Goal: Complete application form

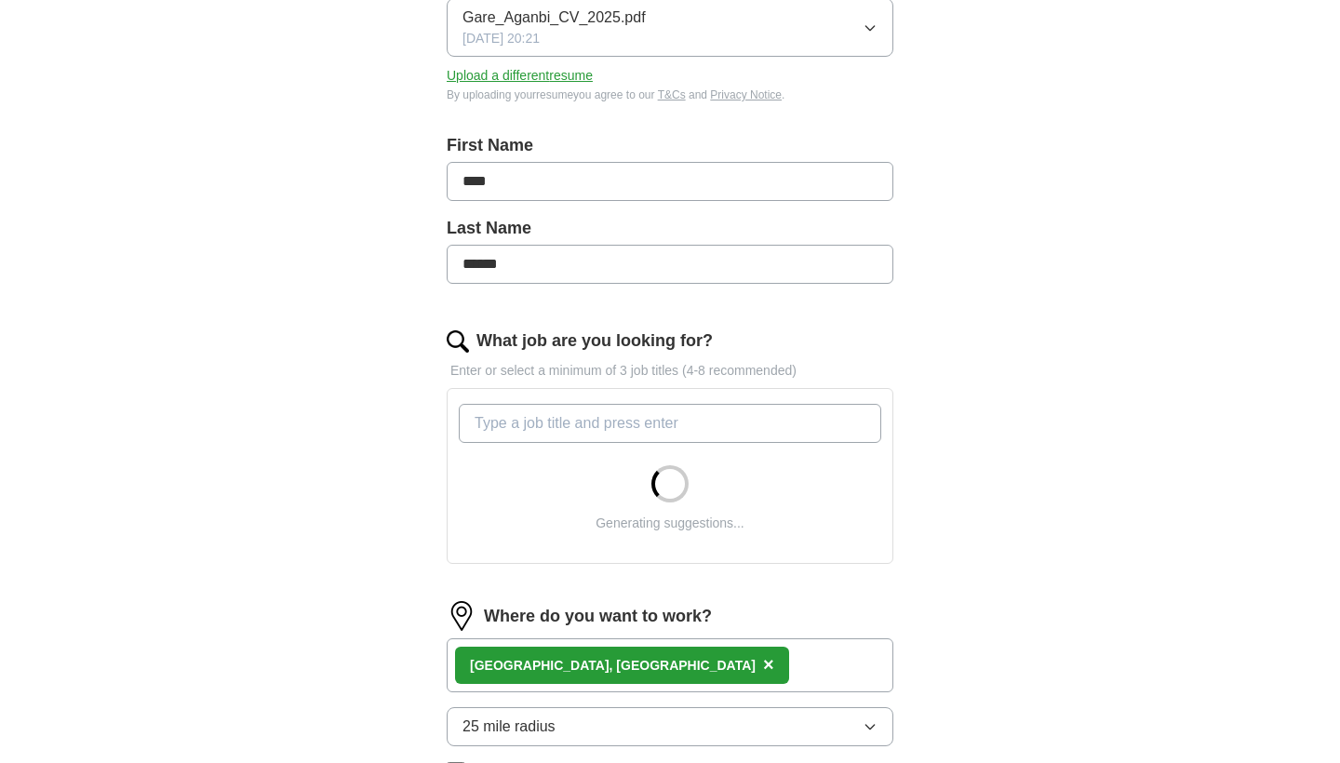
scroll to position [396, 0]
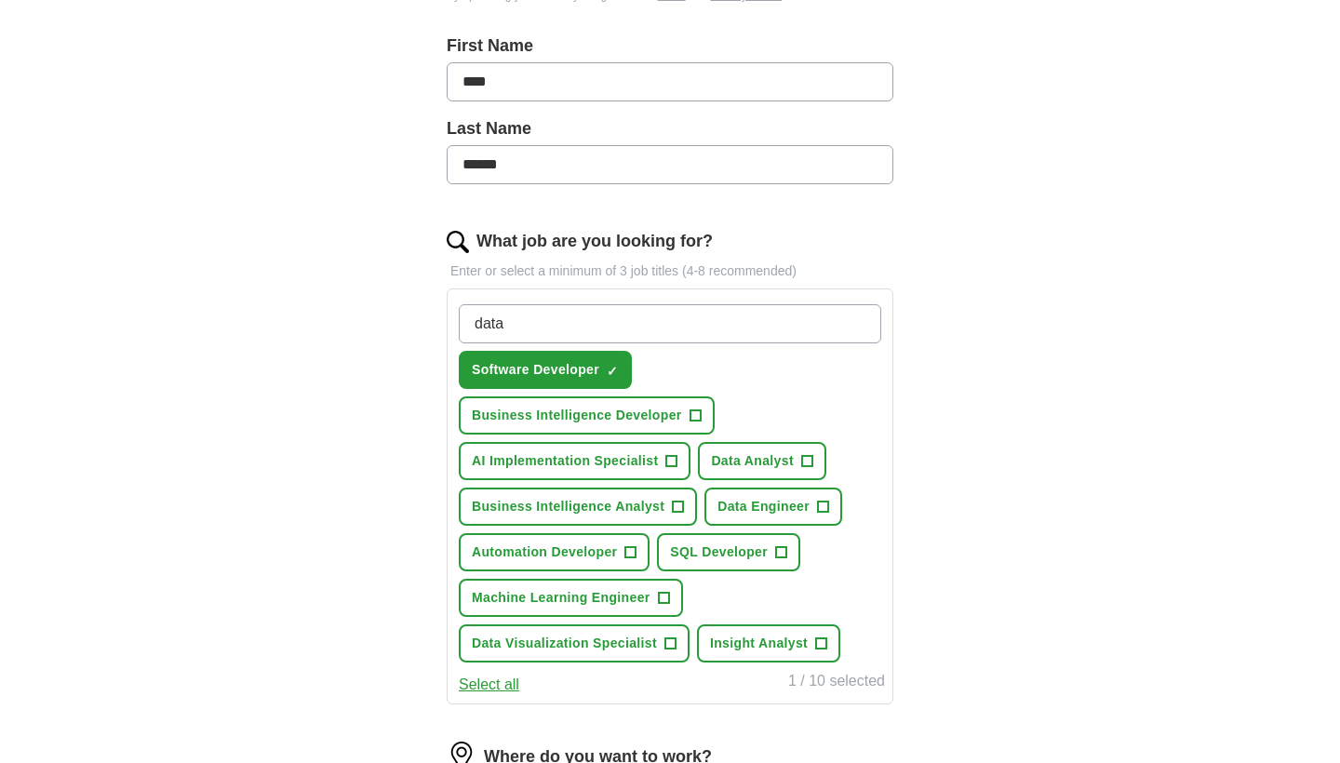
click at [0, 0] on span "×" at bounding box center [0, 0] width 0 height 0
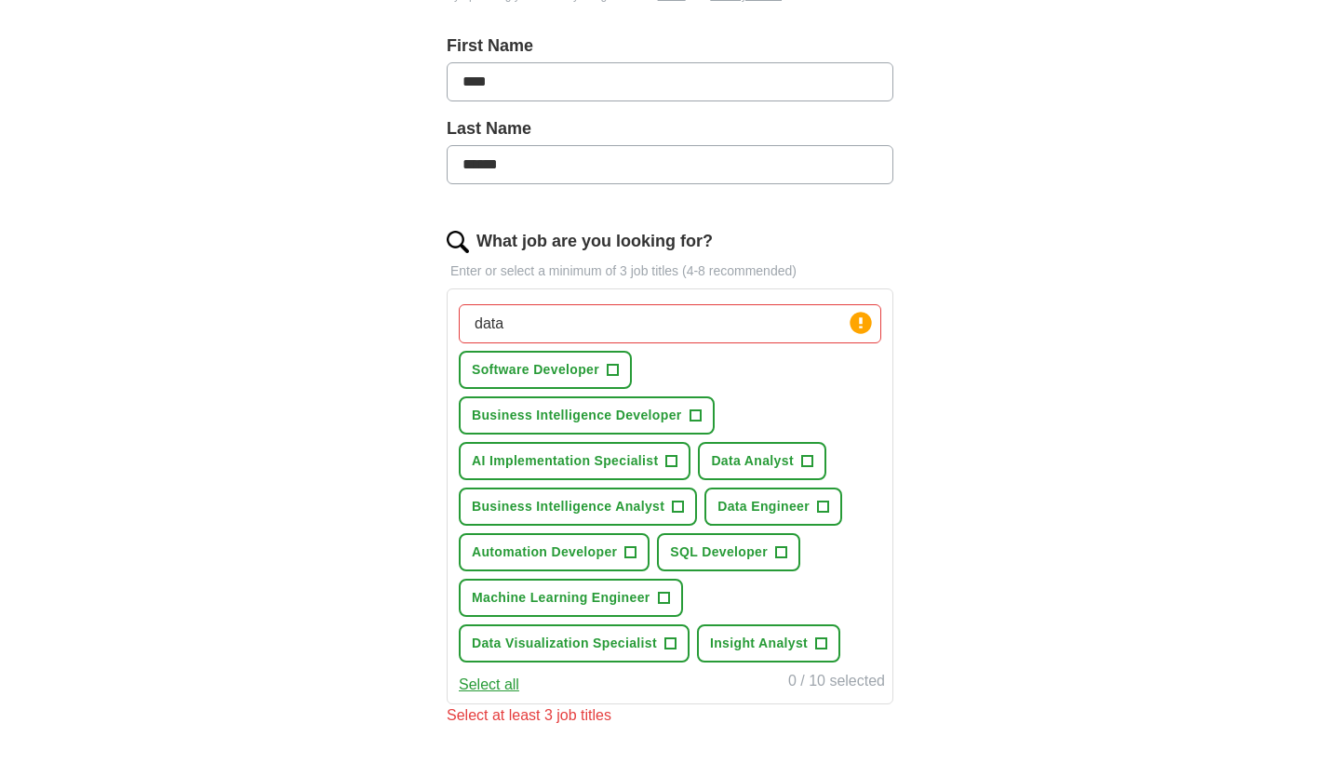
click at [689, 414] on span "+" at bounding box center [694, 415] width 11 height 15
click at [816, 461] on button "Data Analyst +" at bounding box center [762, 461] width 128 height 38
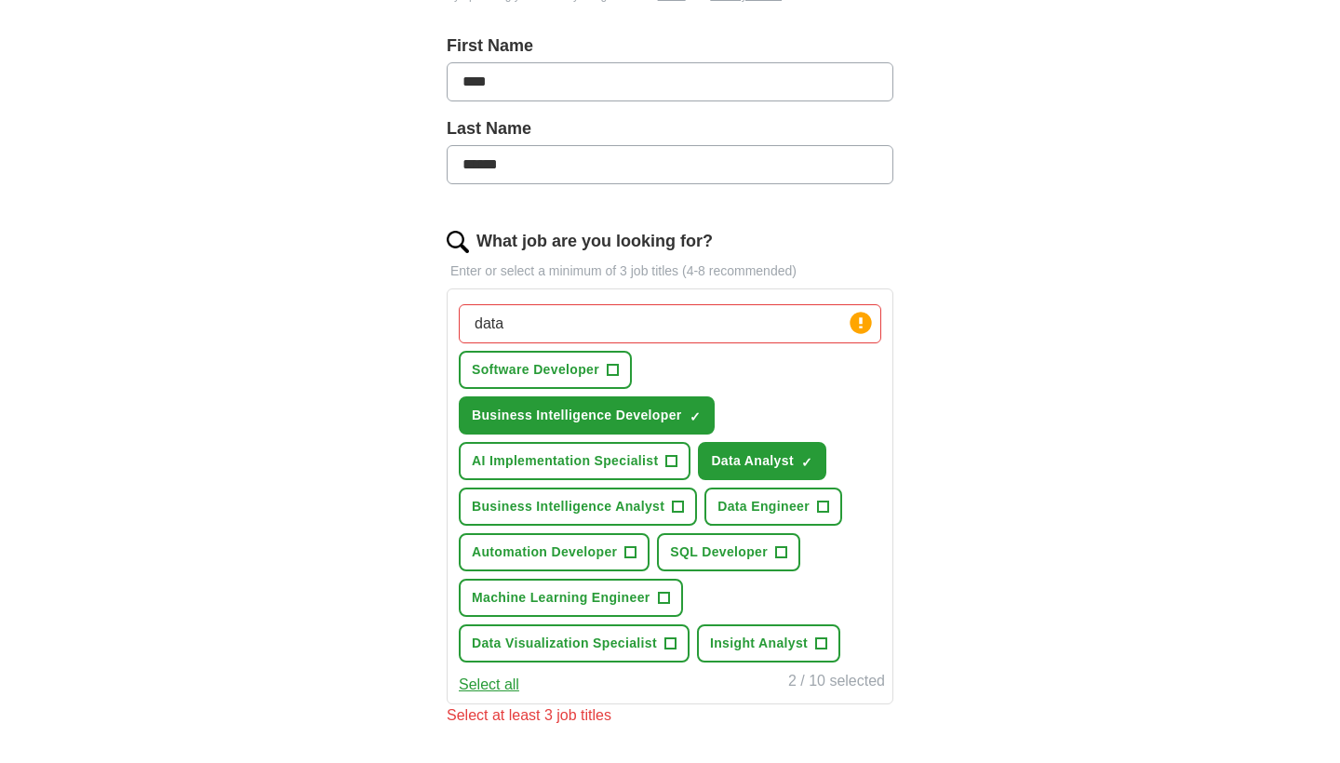
click at [822, 504] on span "+" at bounding box center [822, 507] width 11 height 15
click at [646, 491] on button "Business Intelligence Analyst +" at bounding box center [578, 507] width 238 height 38
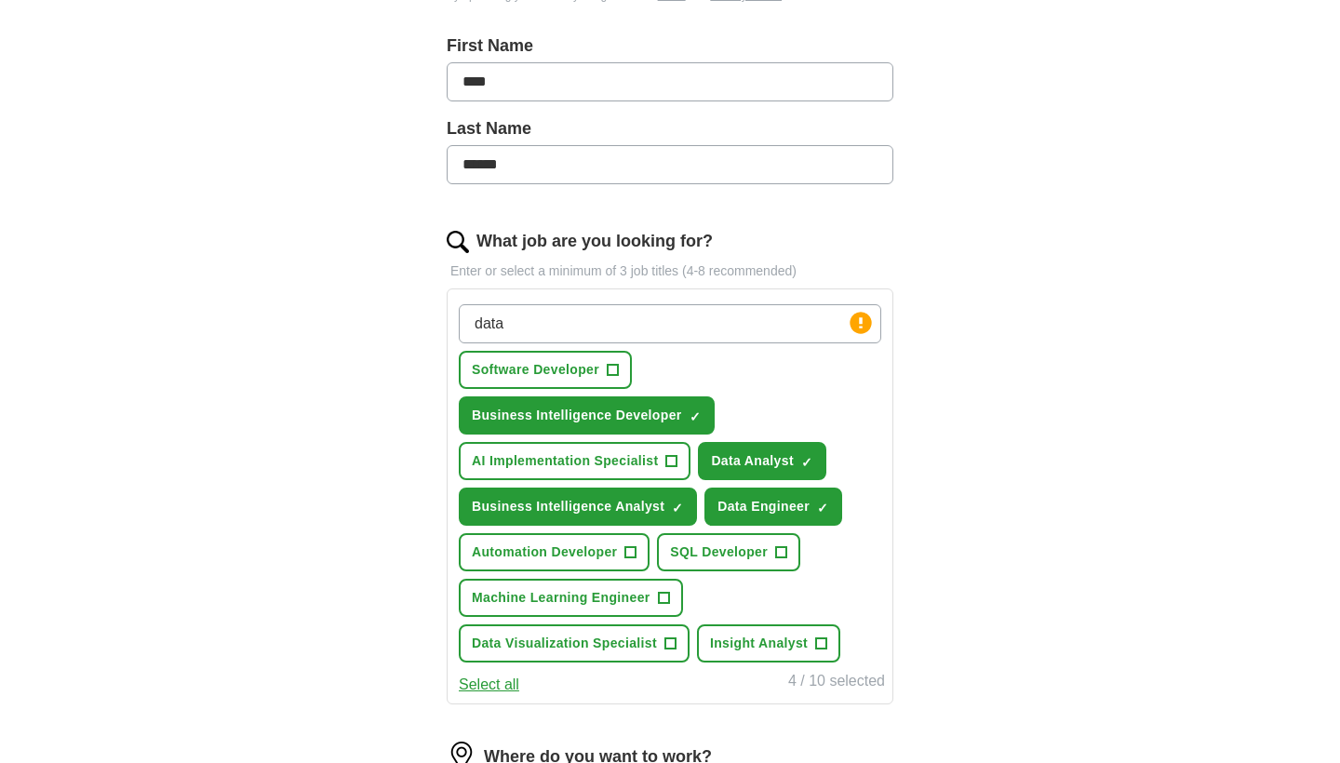
click at [642, 463] on span "AI Implementation Specialist" at bounding box center [565, 461] width 186 height 20
click at [727, 543] on span "SQL Developer" at bounding box center [719, 552] width 98 height 20
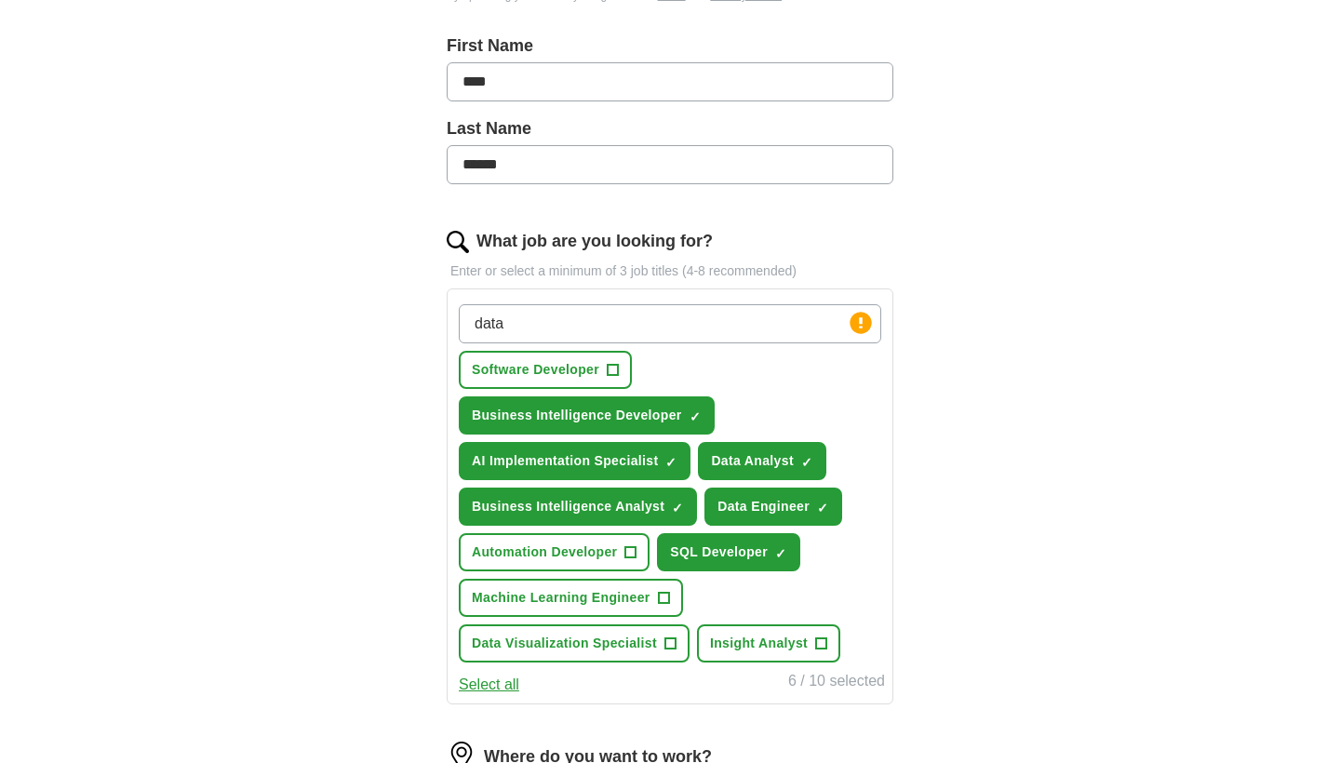
click at [621, 593] on span "Machine Learning Engineer" at bounding box center [561, 598] width 179 height 20
click at [618, 646] on span "Data Visualization Specialist" at bounding box center [564, 644] width 185 height 20
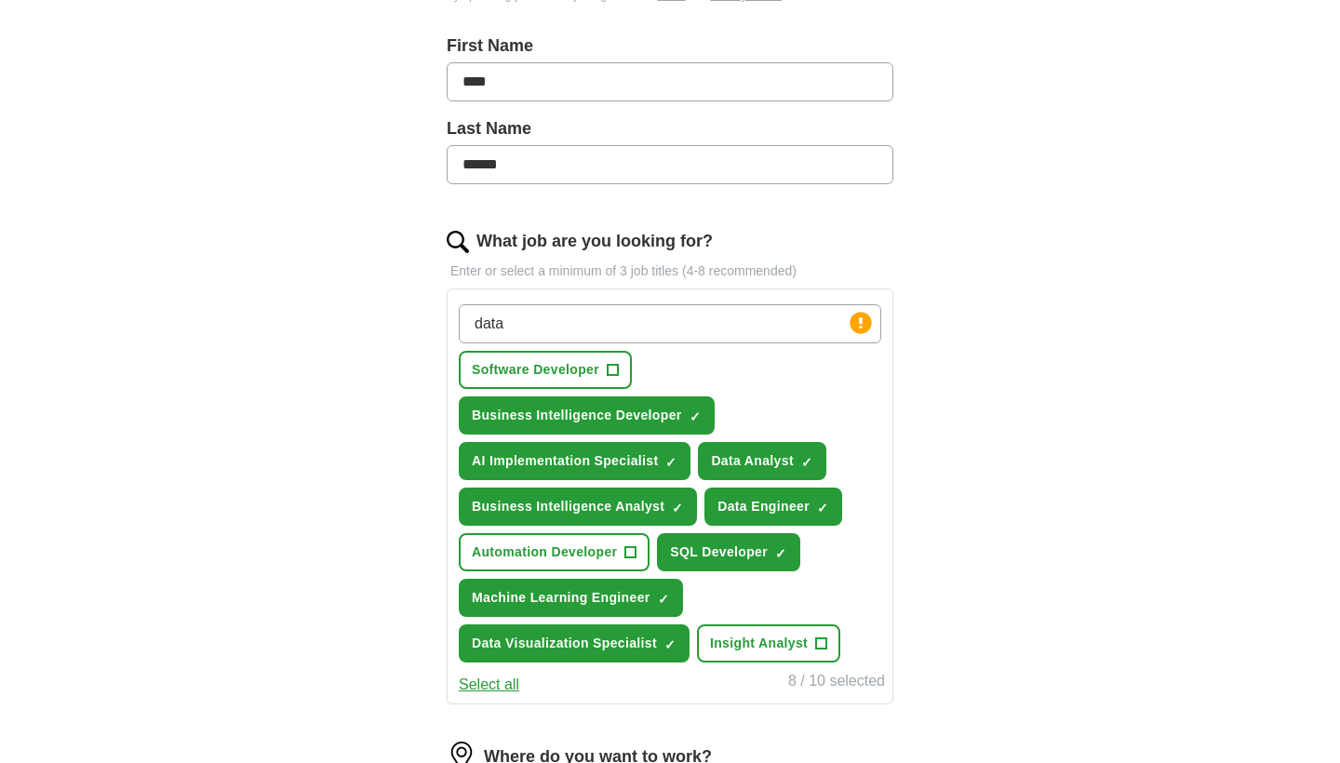
click at [719, 626] on button "Insight Analyst +" at bounding box center [768, 643] width 143 height 38
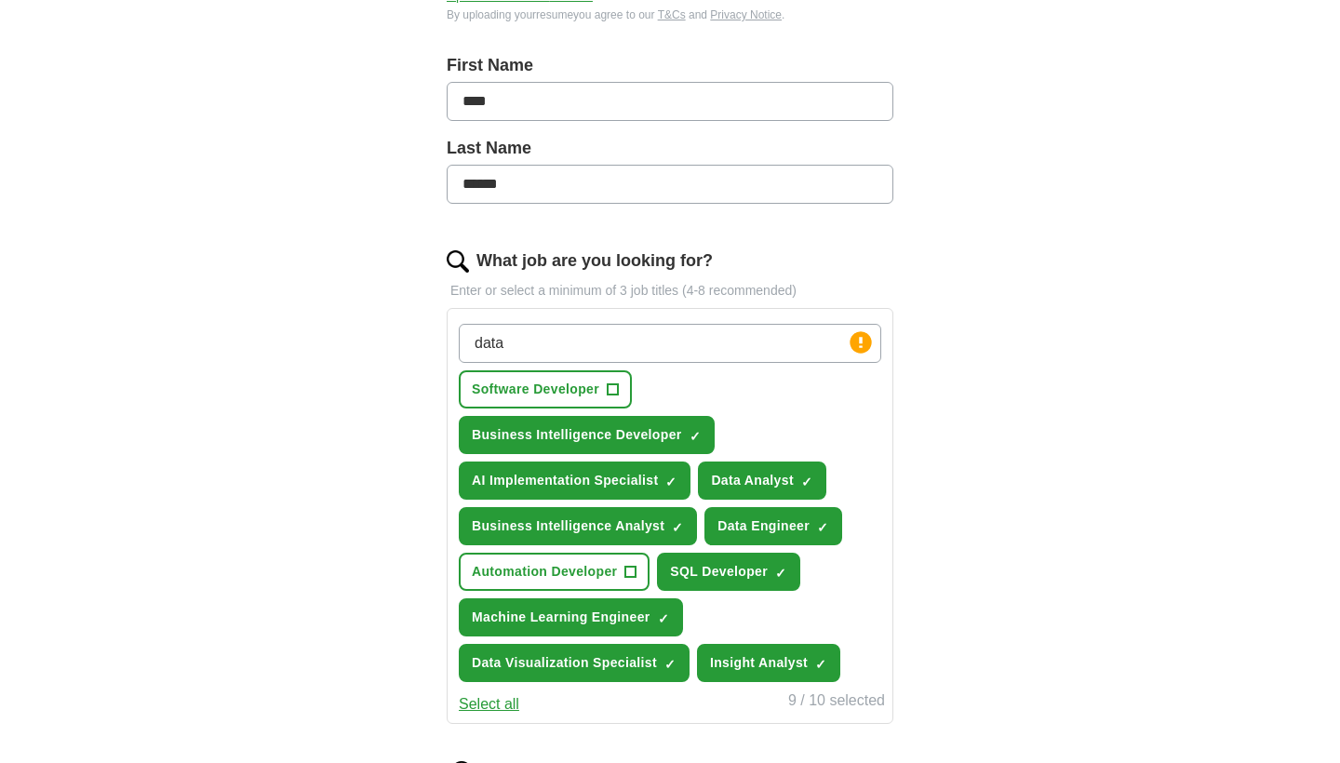
click at [582, 335] on input "data" at bounding box center [670, 343] width 422 height 39
type input "analyst"
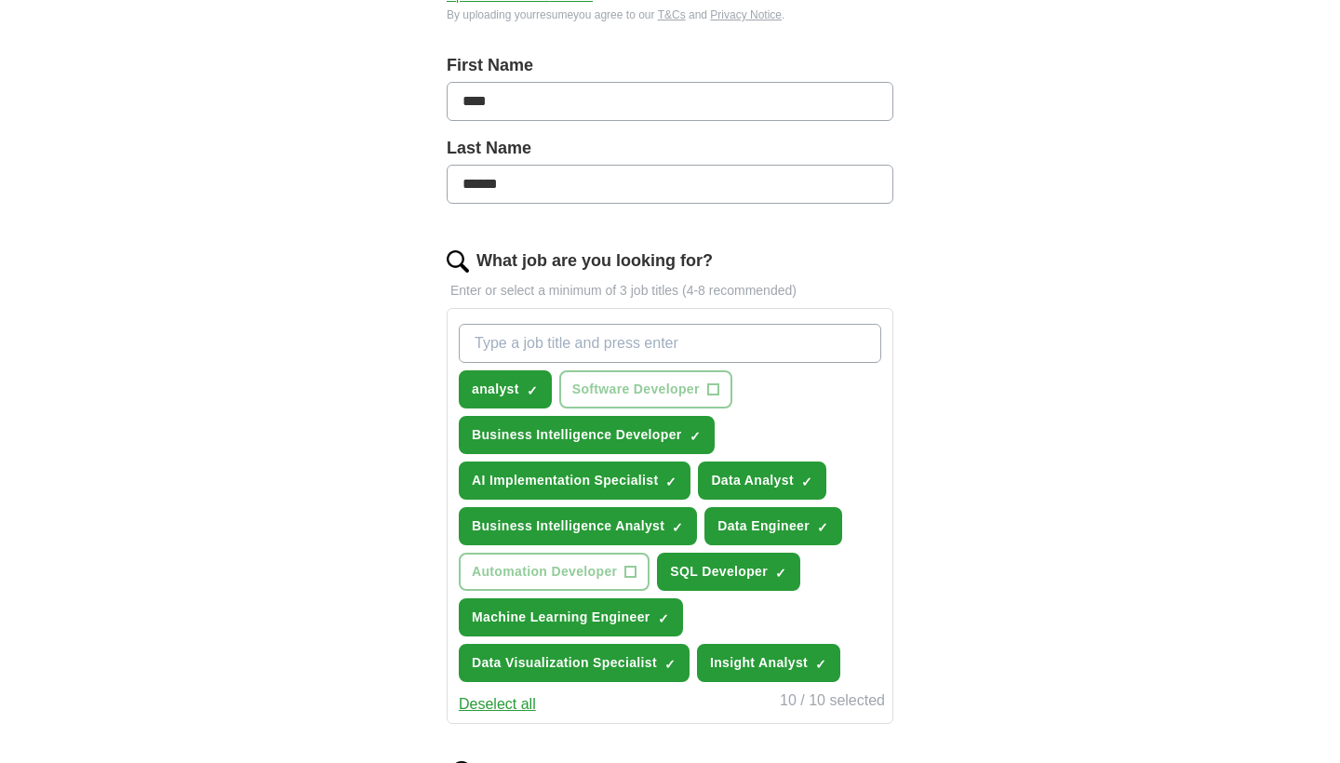
click at [0, 0] on span "×" at bounding box center [0, 0] width 0 height 0
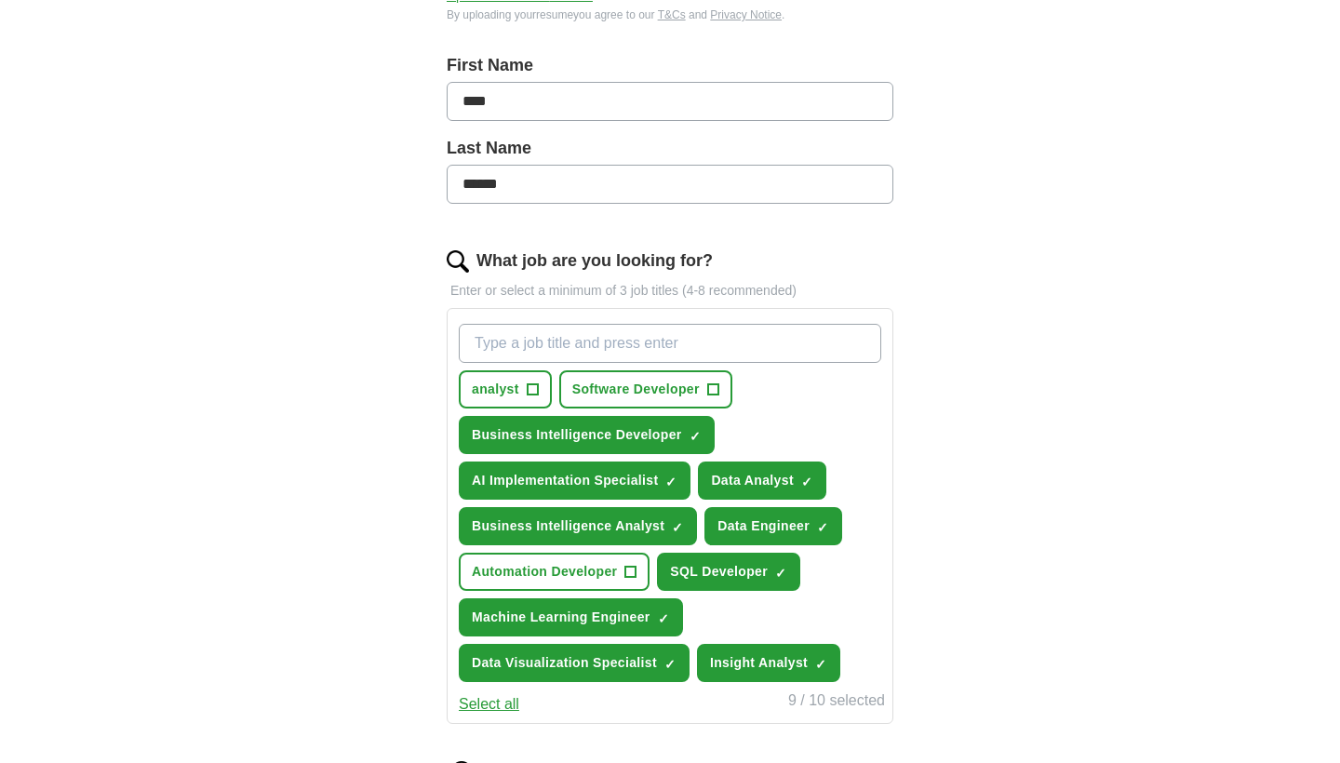
click at [550, 357] on input "What job are you looking for?" at bounding box center [670, 343] width 422 height 39
type input "p"
type input "business analyst"
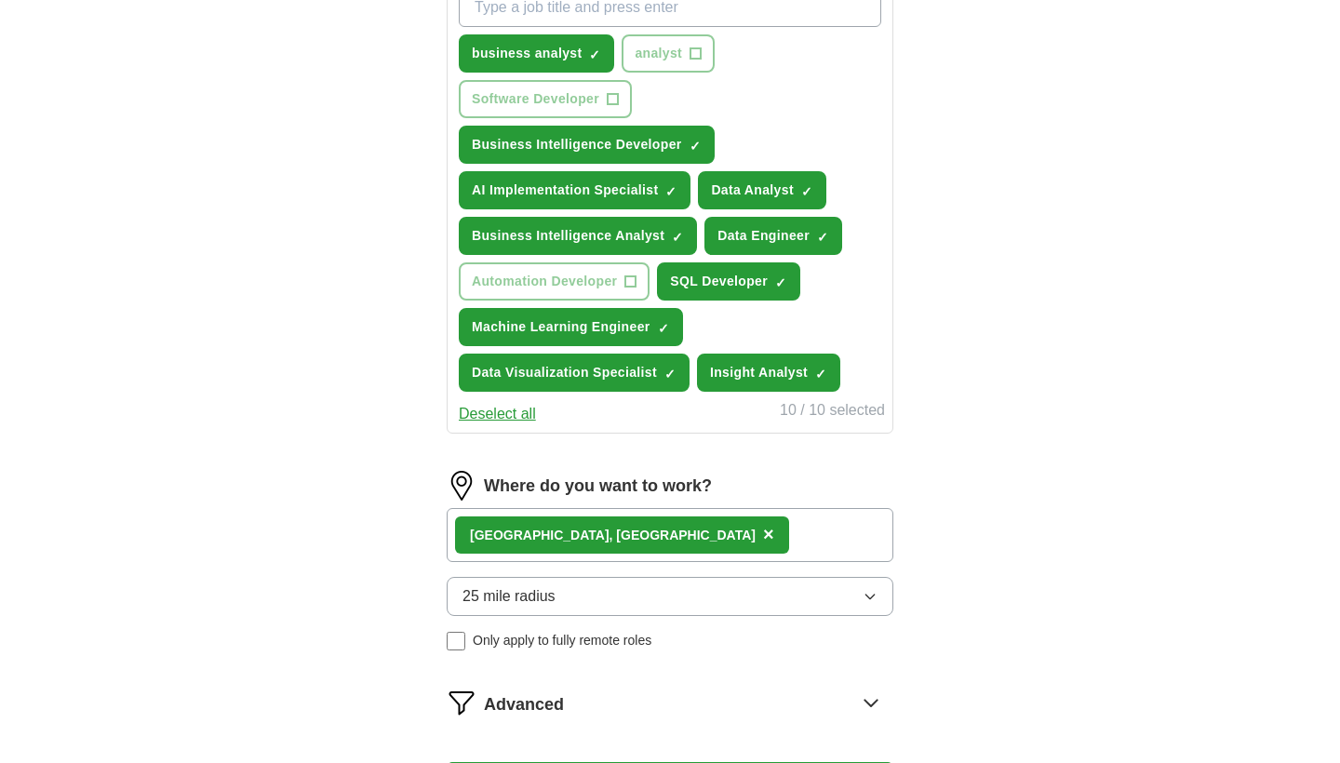
scroll to position [729, 0]
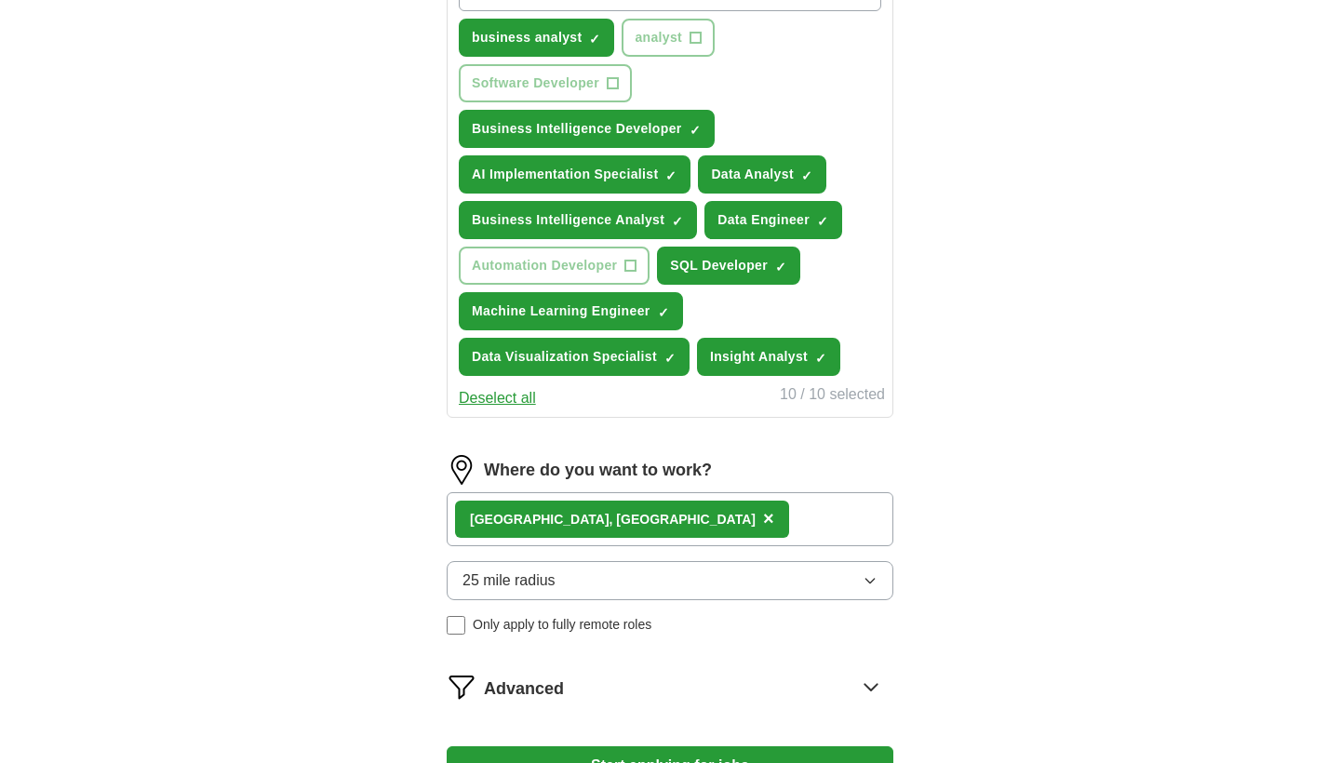
click at [592, 576] on button "25 mile radius" at bounding box center [670, 580] width 447 height 39
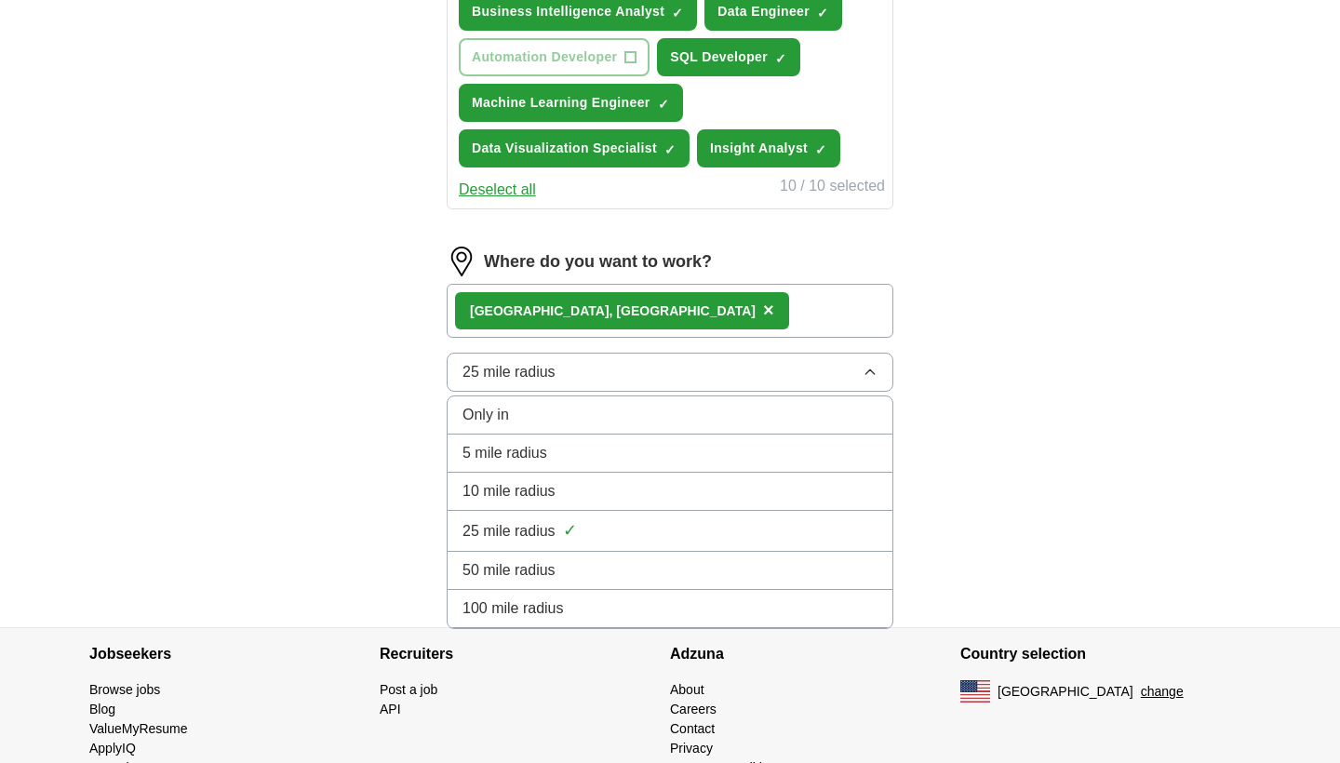
scroll to position [954, 0]
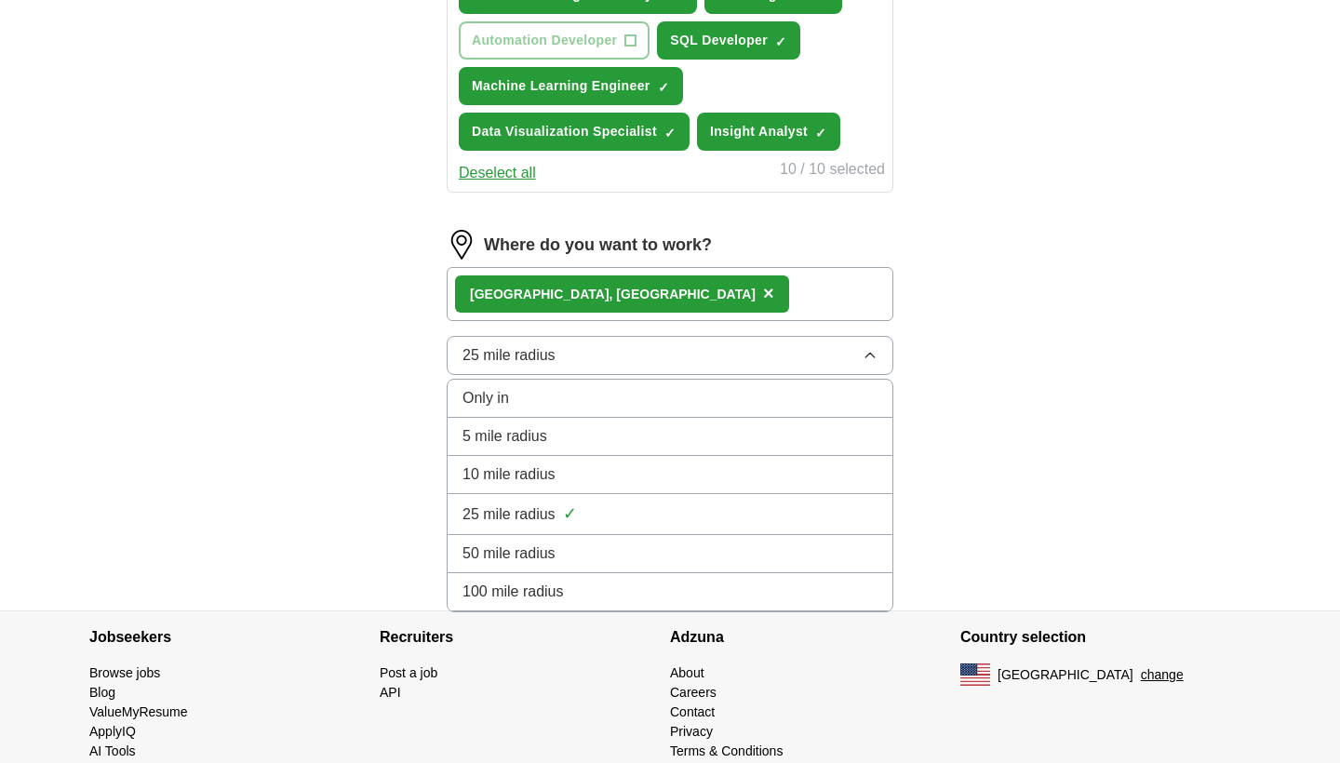
click at [574, 602] on div "100 mile radius" at bounding box center [669, 592] width 415 height 22
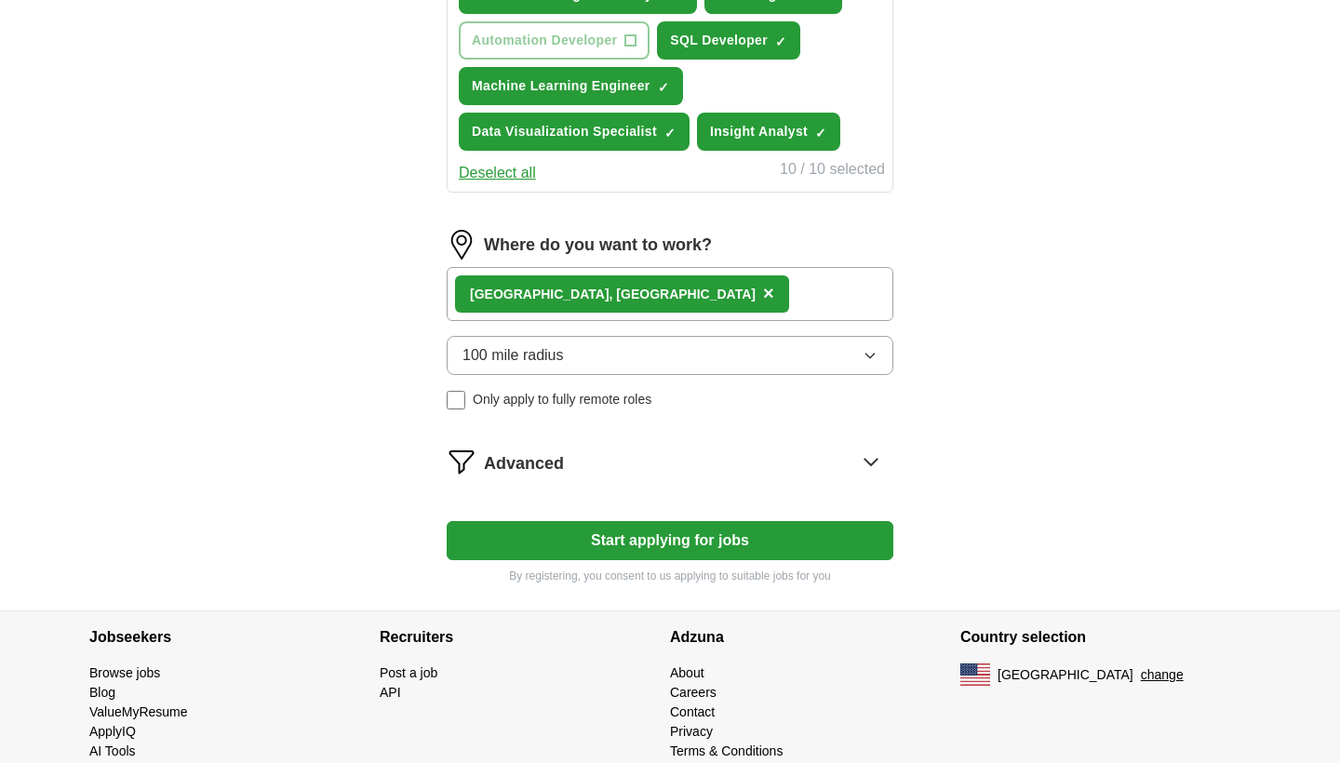
click at [595, 541] on button "Start applying for jobs" at bounding box center [670, 540] width 447 height 39
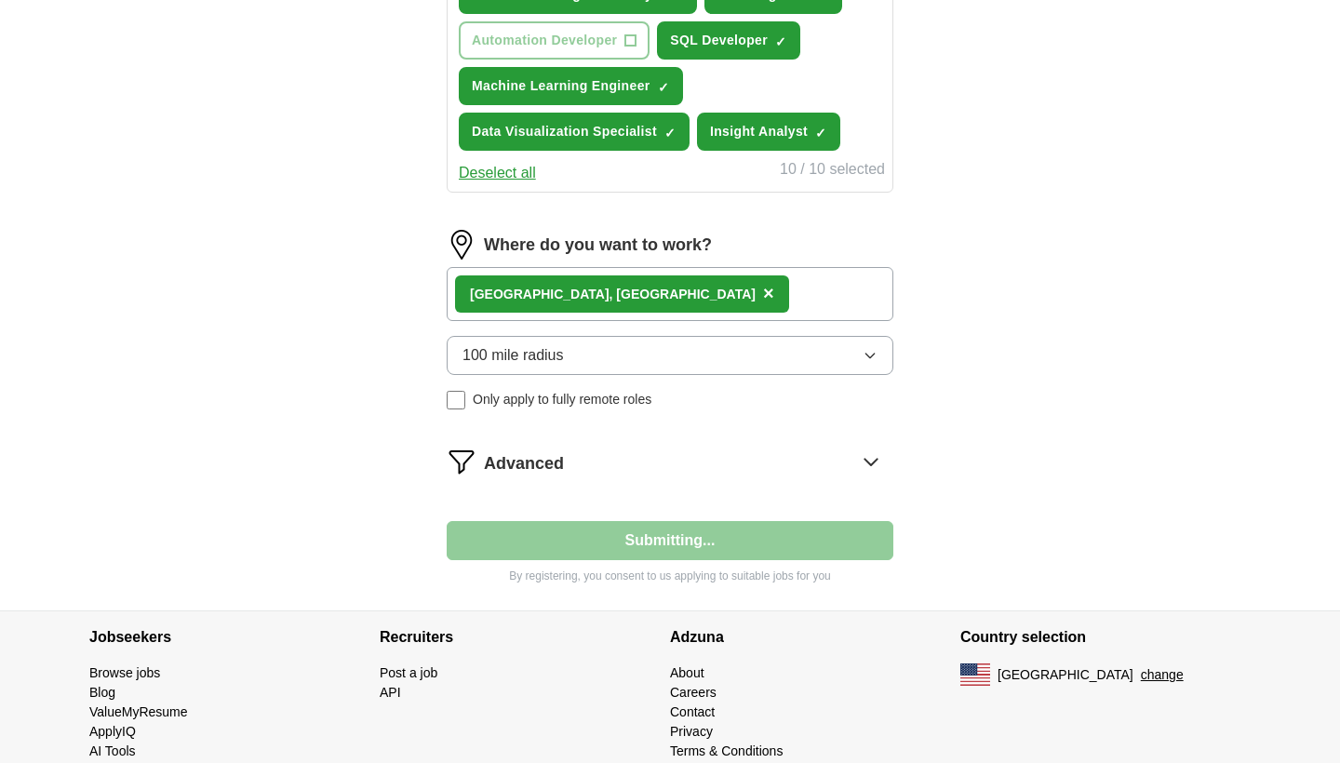
select select "**"
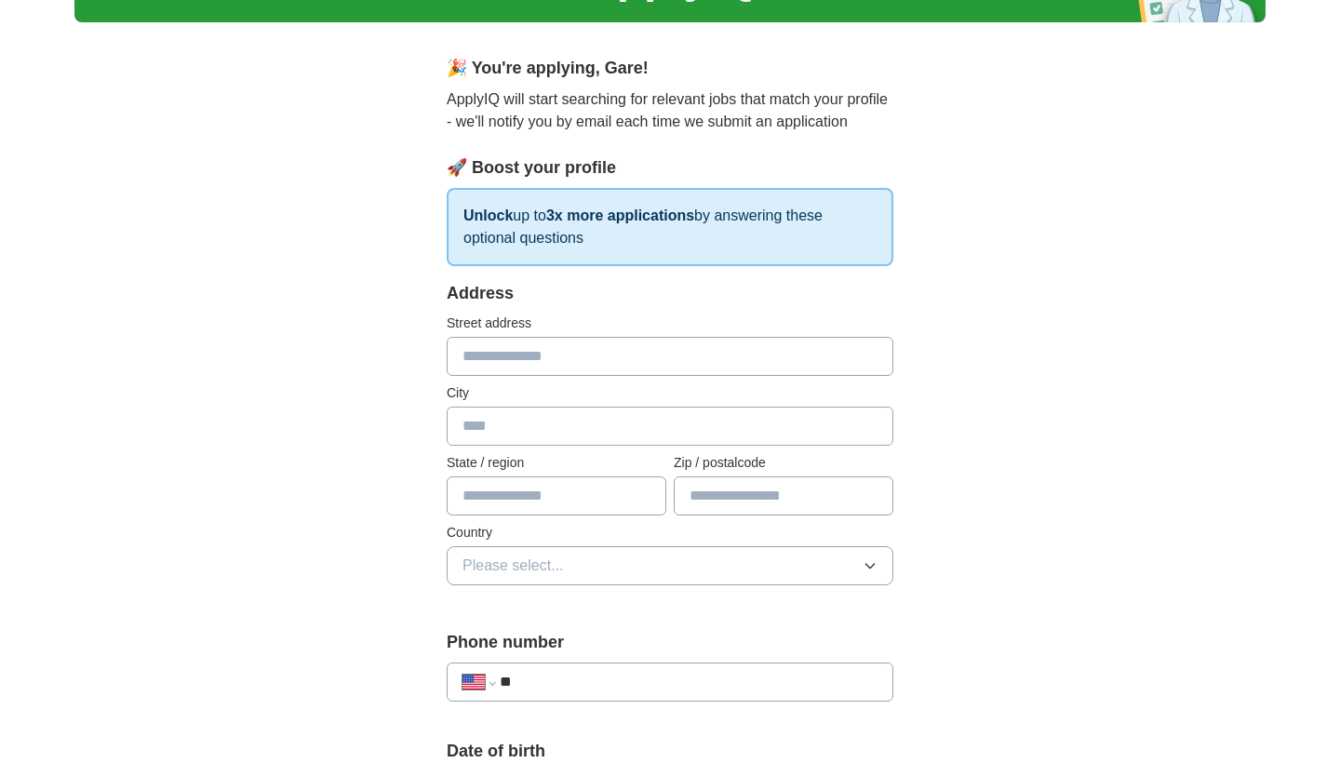
scroll to position [0, 0]
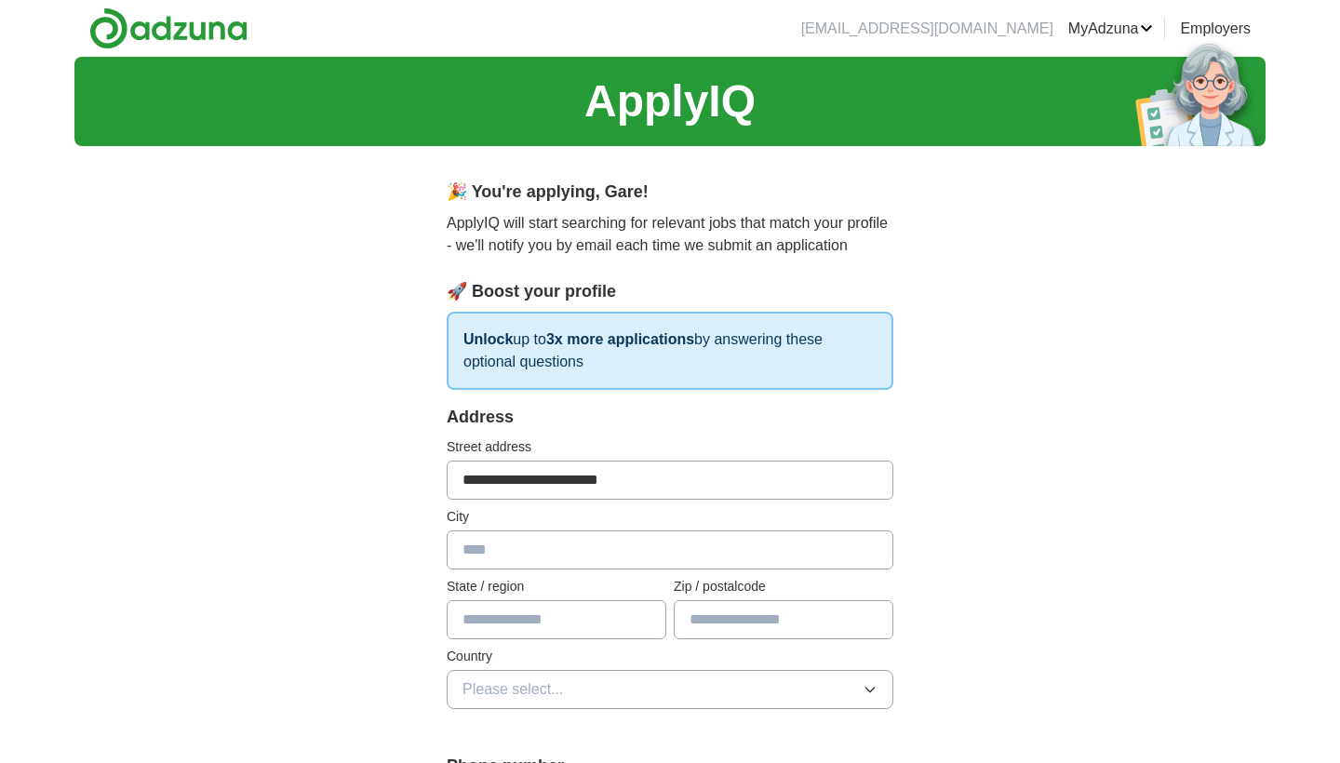
type input "**********"
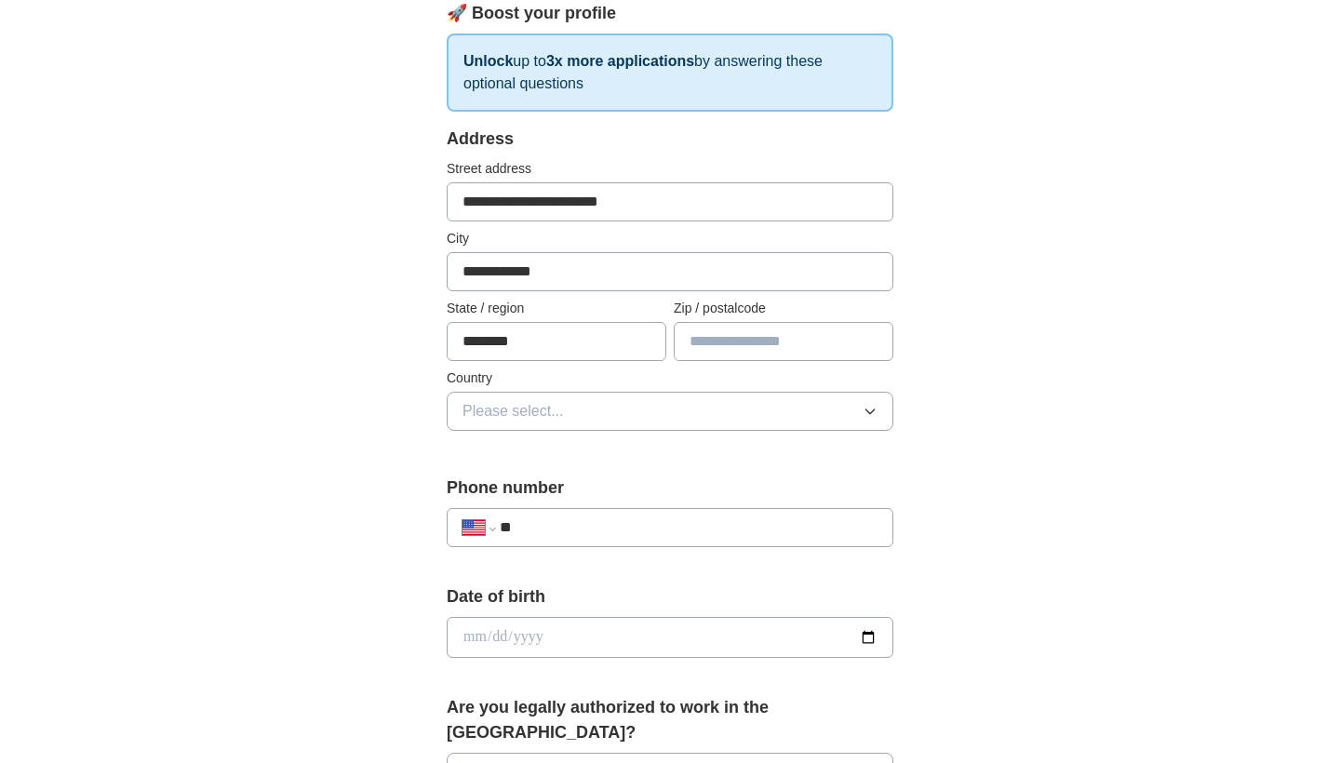
type input "********"
type input "*****"
click at [608, 416] on button "Please select..." at bounding box center [670, 410] width 447 height 39
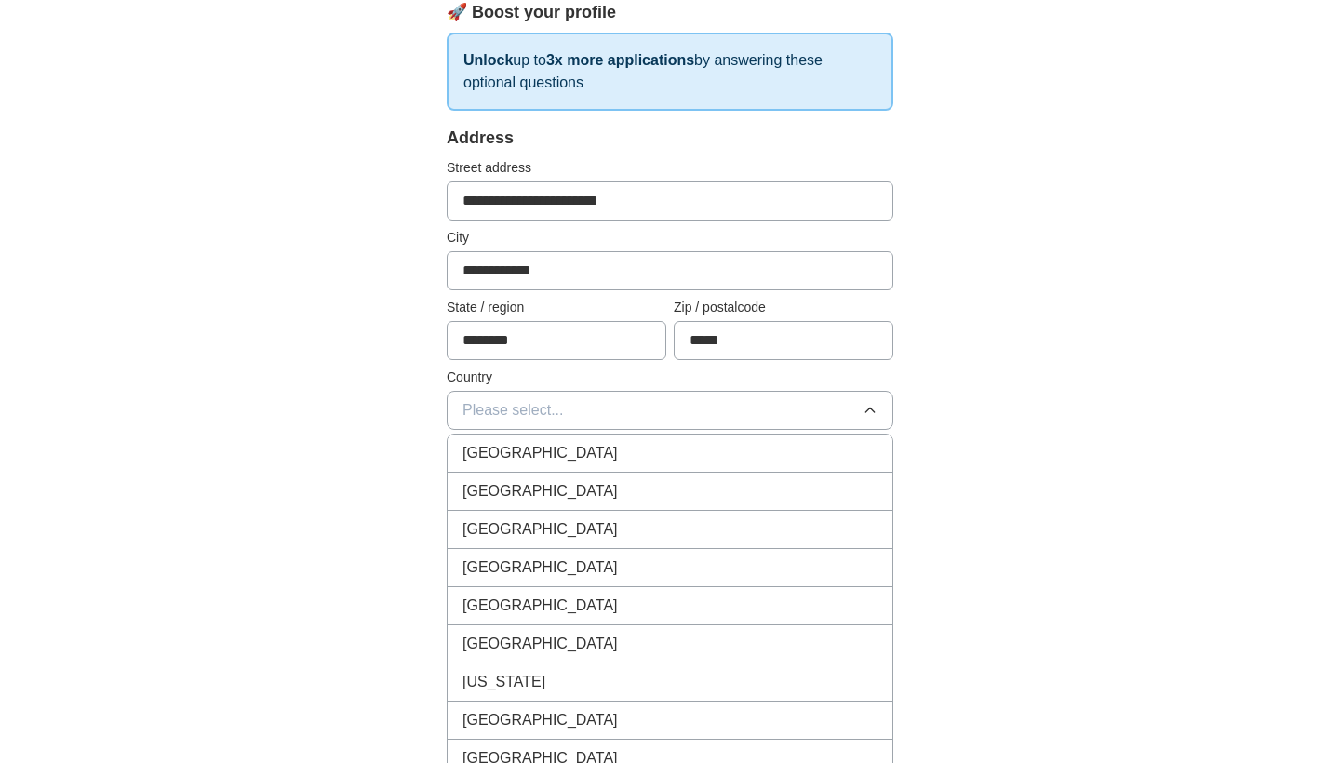
click at [579, 495] on div "[GEOGRAPHIC_DATA]" at bounding box center [669, 491] width 415 height 22
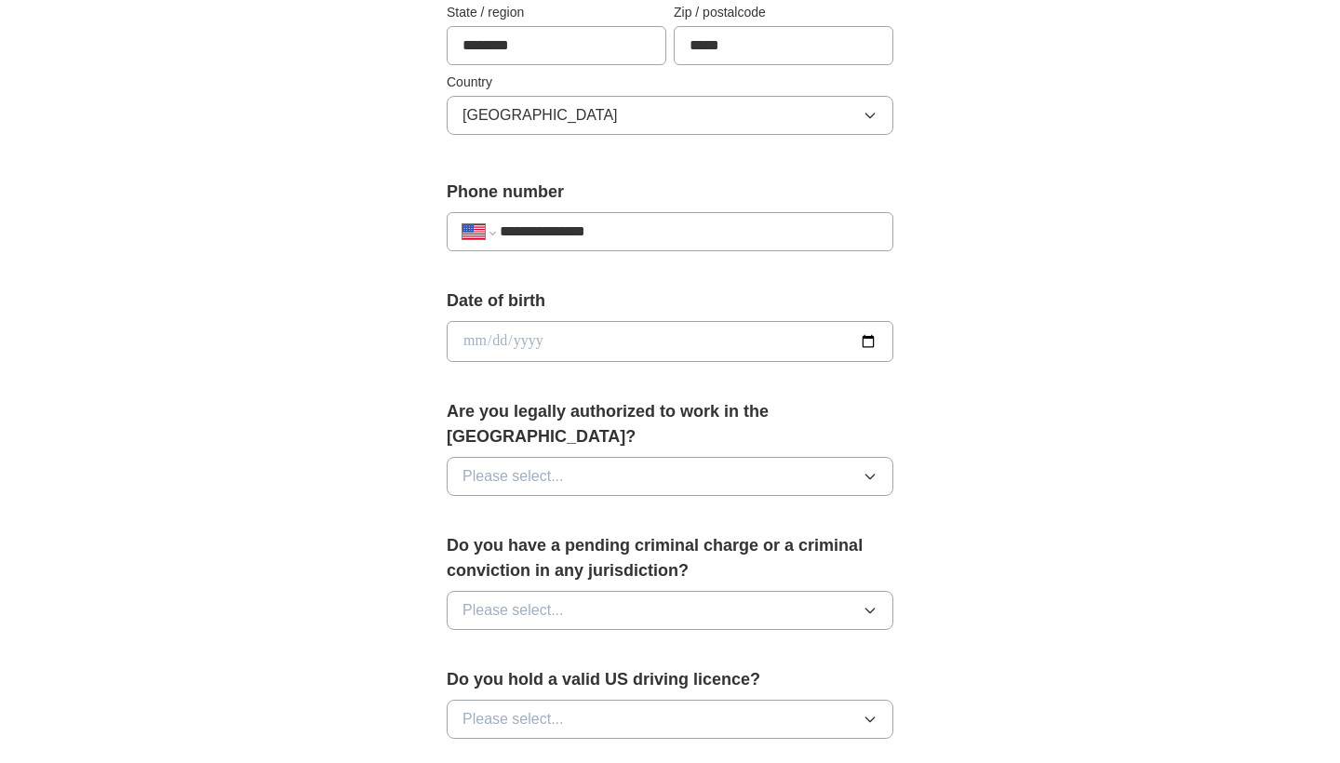
type input "**********"
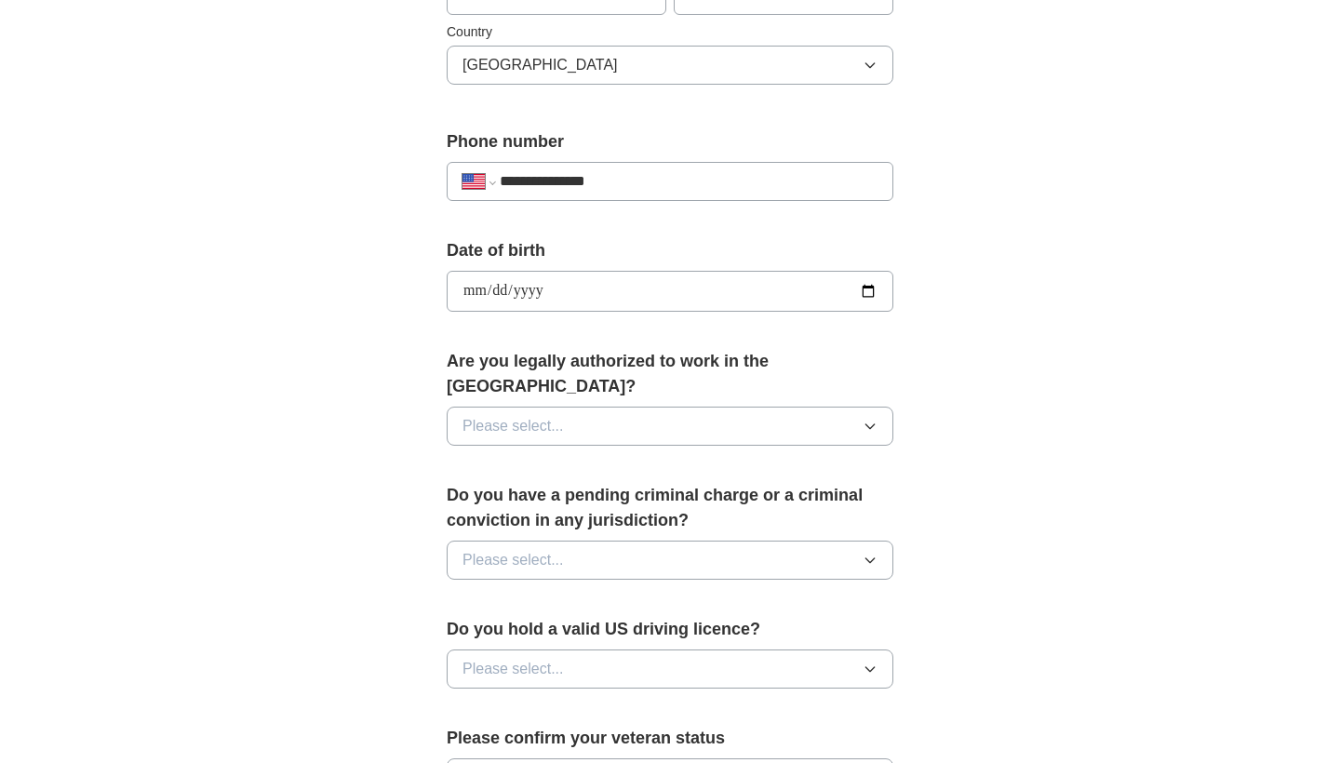
scroll to position [729, 0]
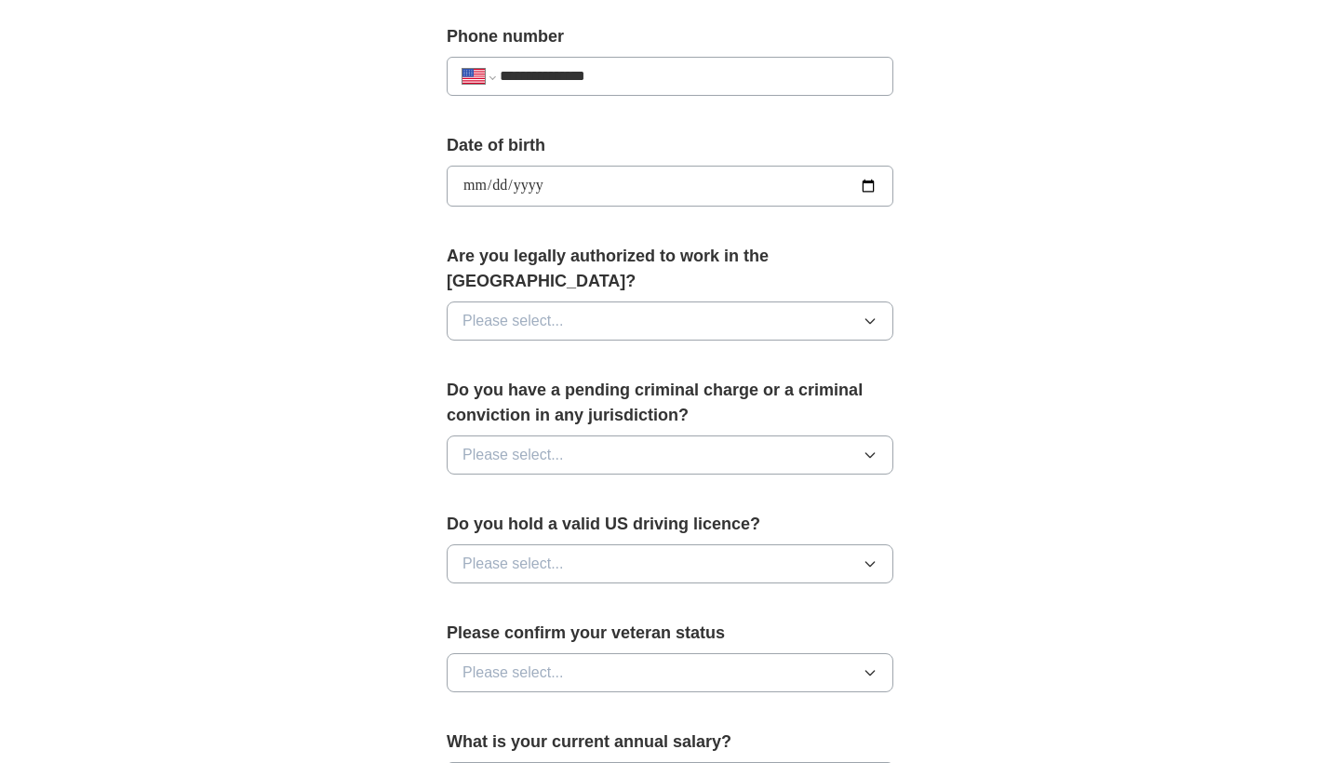
type input "**********"
click at [704, 301] on button "Please select..." at bounding box center [670, 320] width 447 height 39
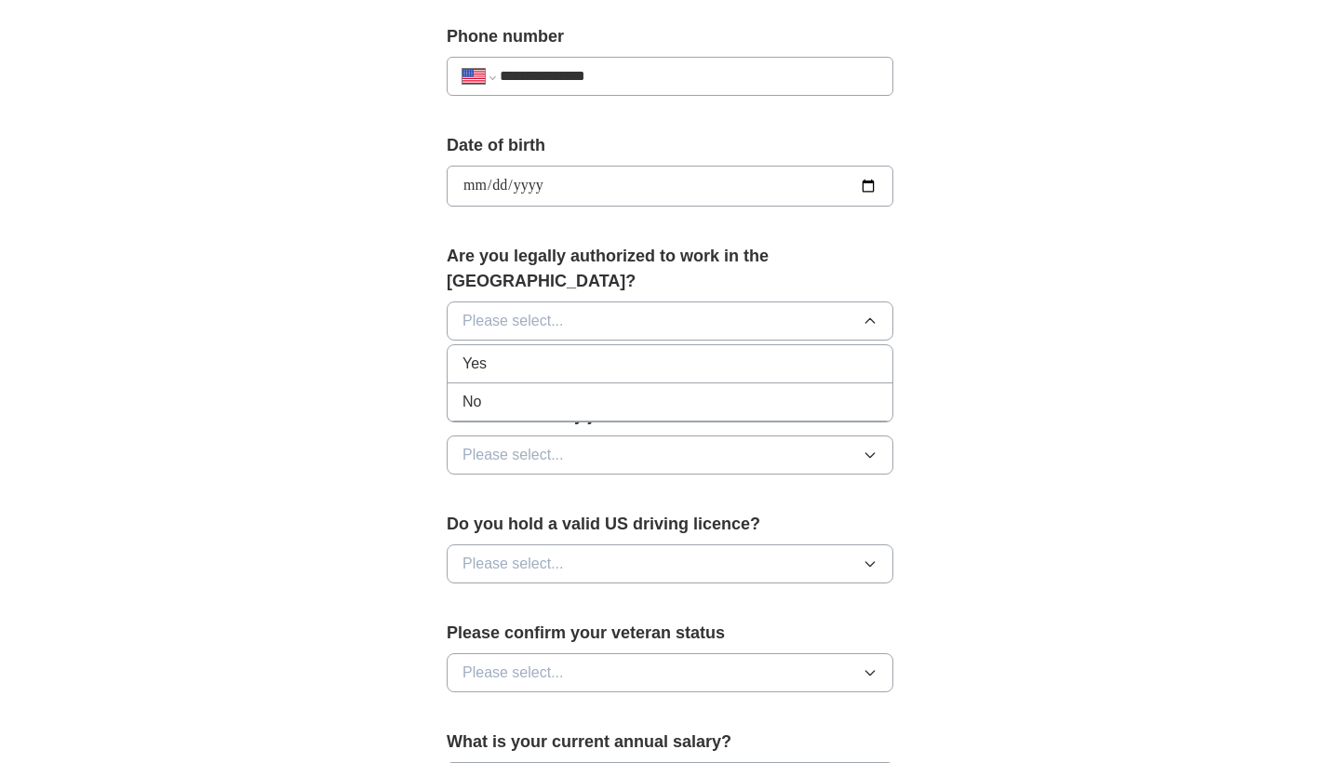
click at [630, 353] on div "Yes" at bounding box center [669, 364] width 415 height 22
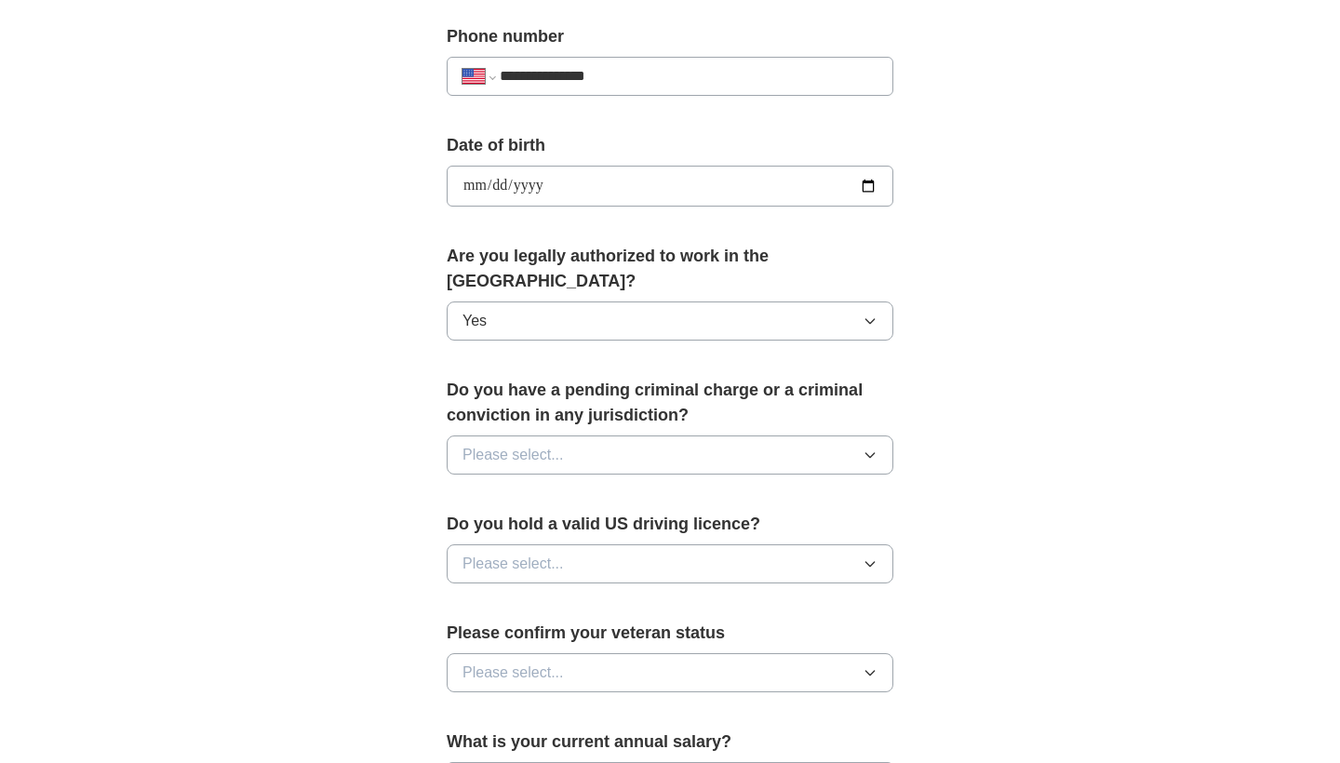
click at [599, 435] on button "Please select..." at bounding box center [670, 454] width 447 height 39
click at [550, 517] on li "No" at bounding box center [670, 536] width 445 height 38
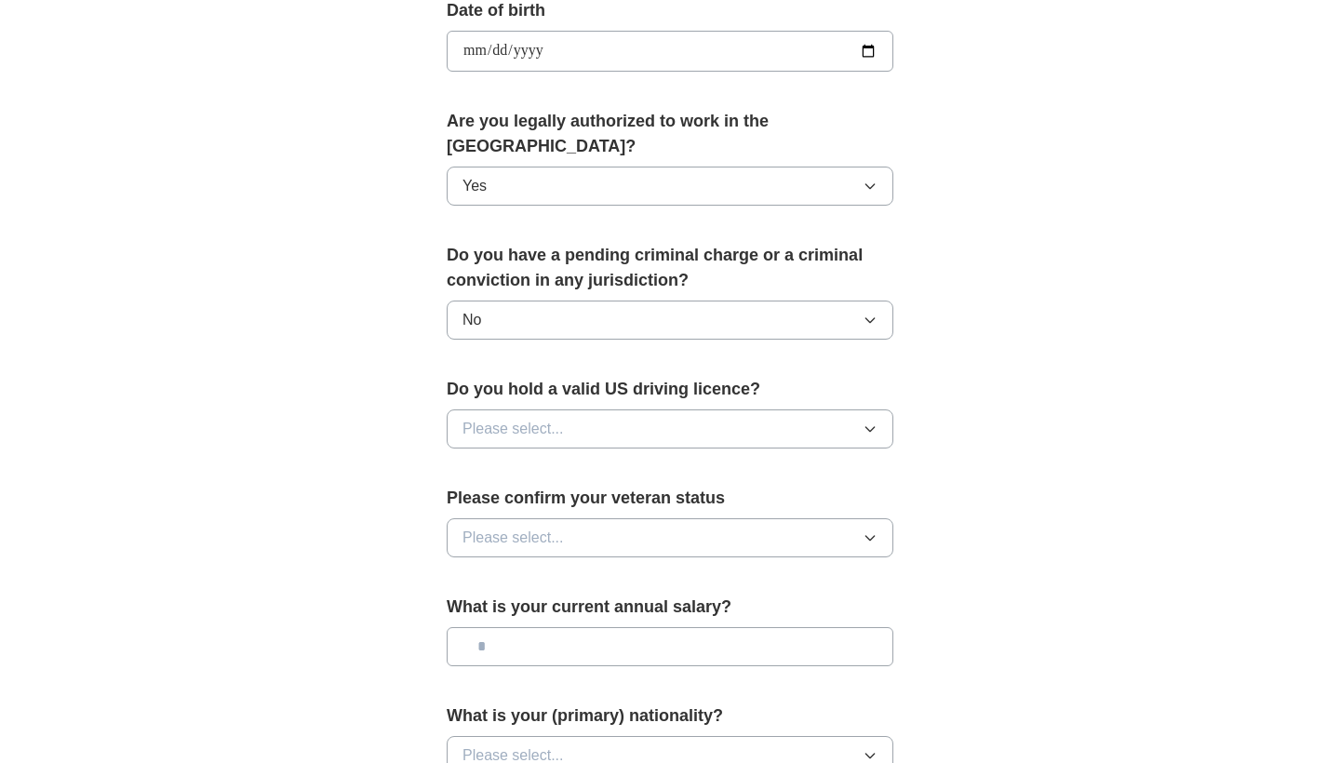
scroll to position [899, 0]
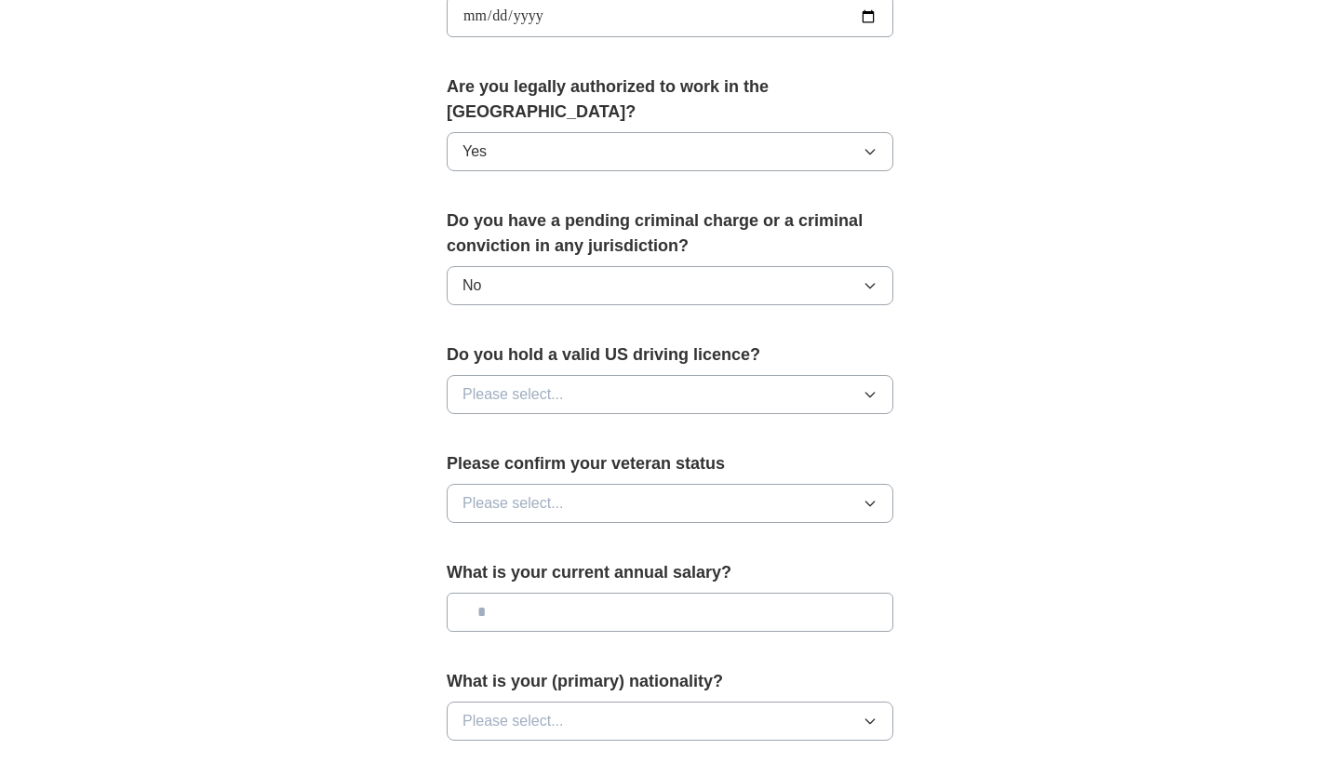
click at [594, 375] on button "Please select..." at bounding box center [670, 394] width 447 height 39
click at [566, 426] on div "Yes" at bounding box center [669, 437] width 415 height 22
click at [545, 498] on button "Please select..." at bounding box center [670, 503] width 447 height 39
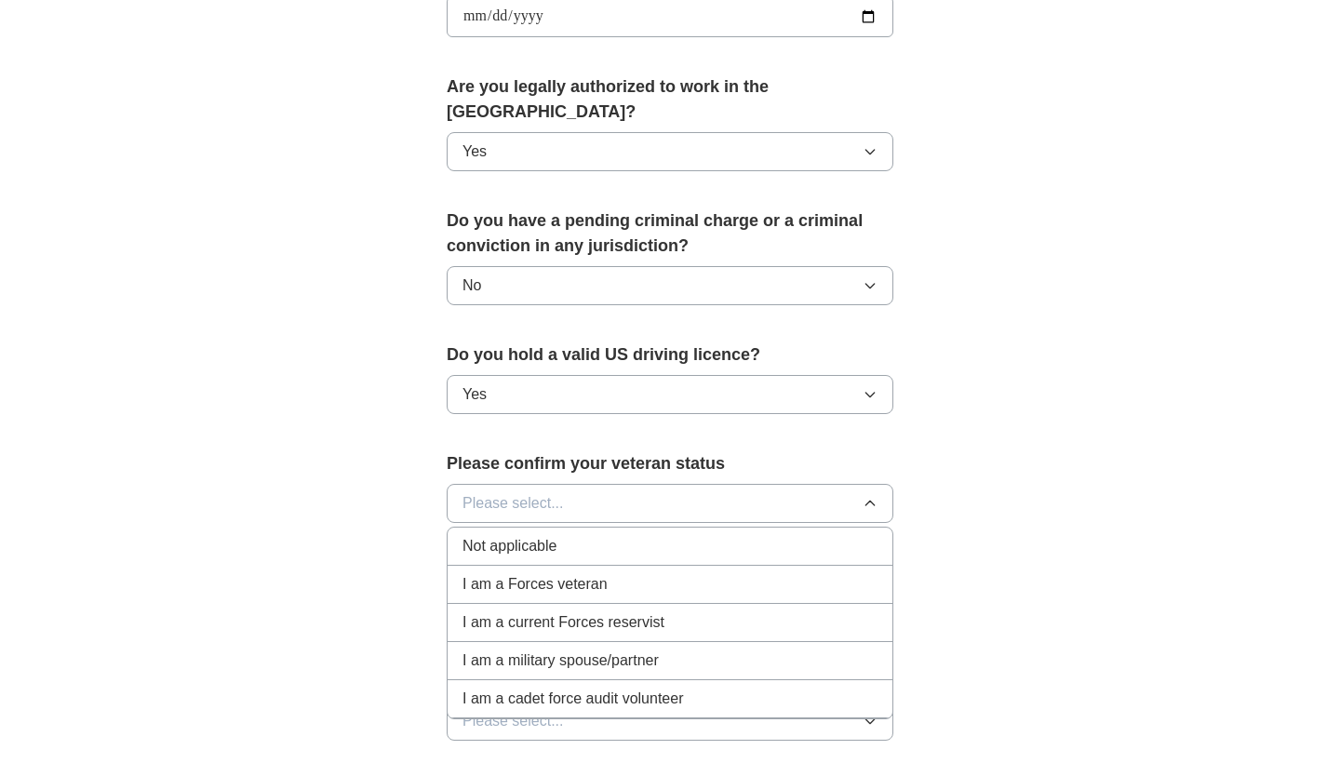
click at [574, 535] on div "Not applicable" at bounding box center [669, 546] width 415 height 22
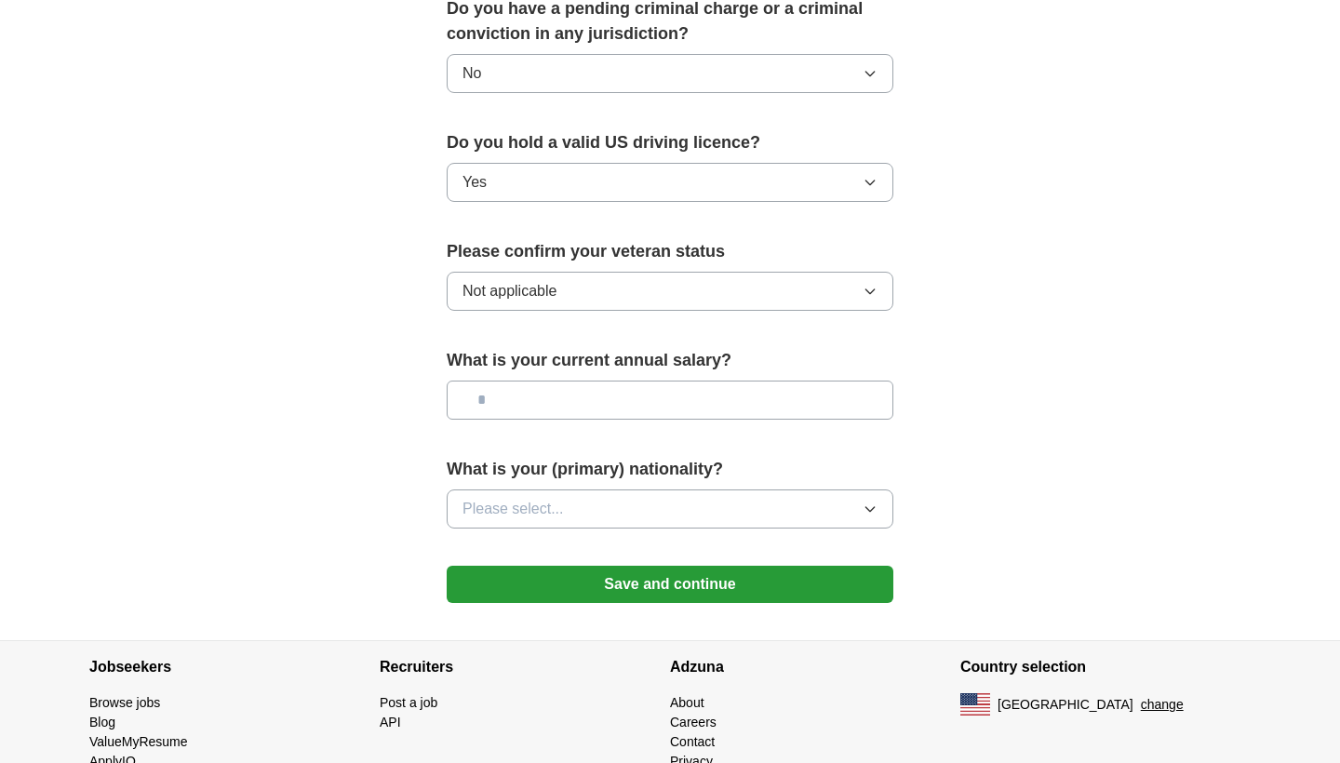
scroll to position [1112, 0]
click at [577, 380] on input "text" at bounding box center [670, 399] width 447 height 39
click at [611, 498] on button "Please select..." at bounding box center [670, 507] width 447 height 39
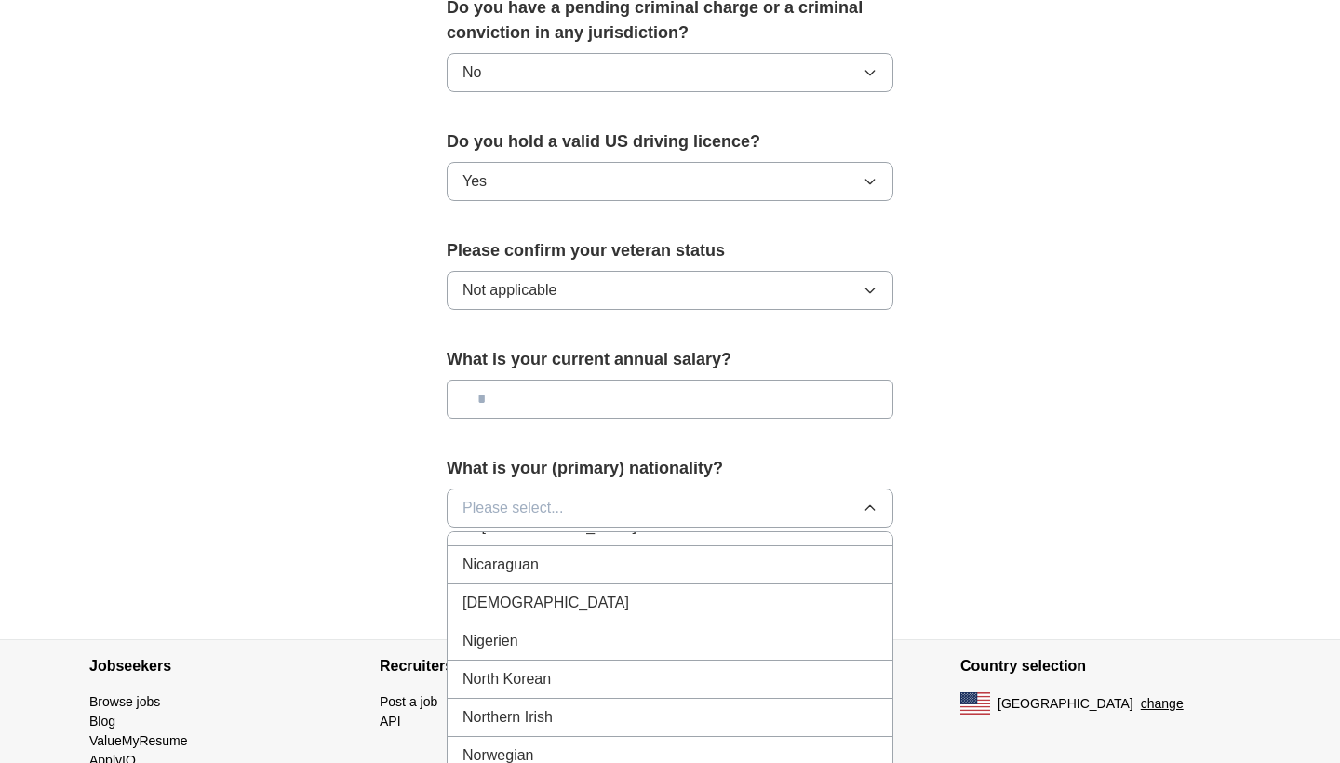
scroll to position [4865, 0]
click at [572, 595] on div "[DEMOGRAPHIC_DATA]" at bounding box center [669, 606] width 415 height 22
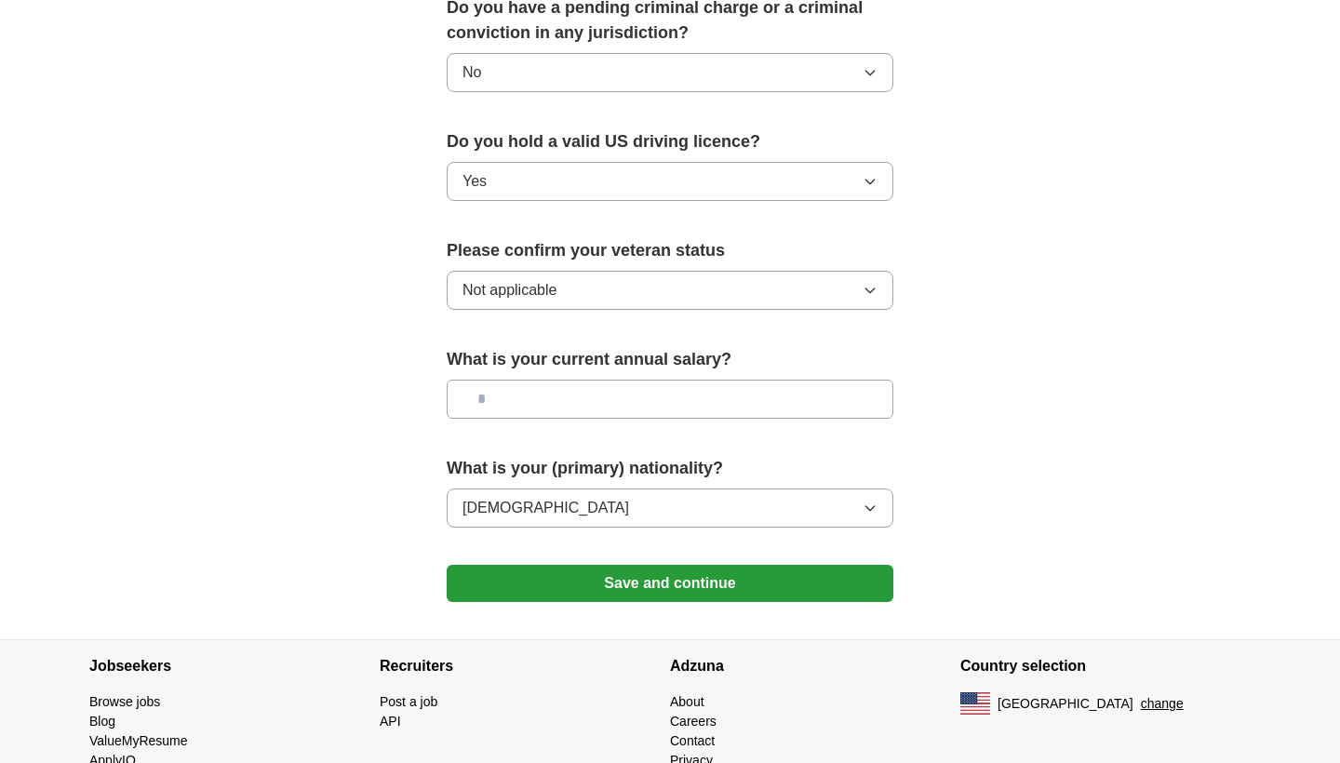
click at [608, 573] on button "Save and continue" at bounding box center [670, 583] width 447 height 37
